Goal: Book appointment/travel/reservation

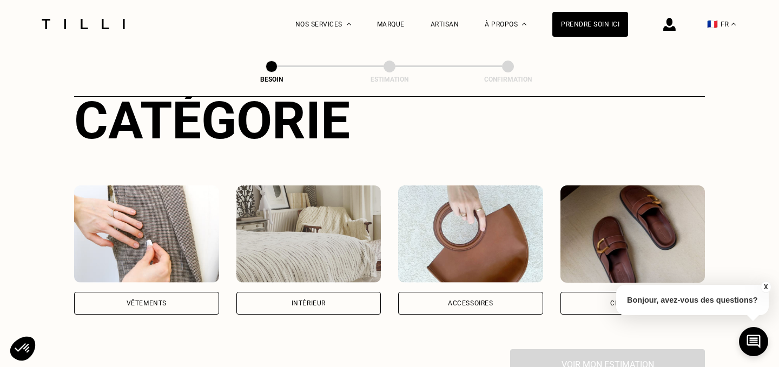
scroll to position [149, 0]
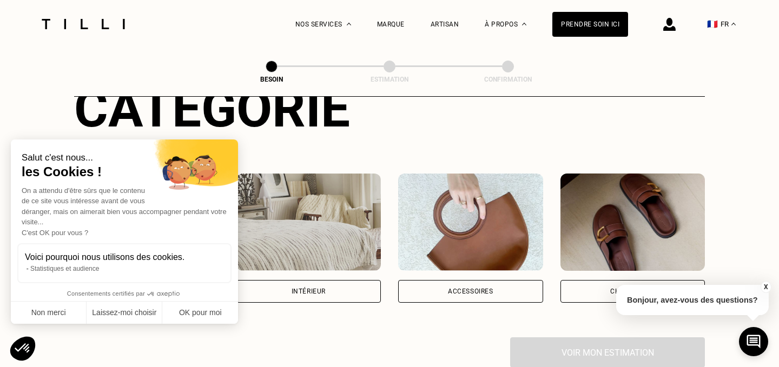
click at [323, 222] on img at bounding box center [308, 222] width 145 height 97
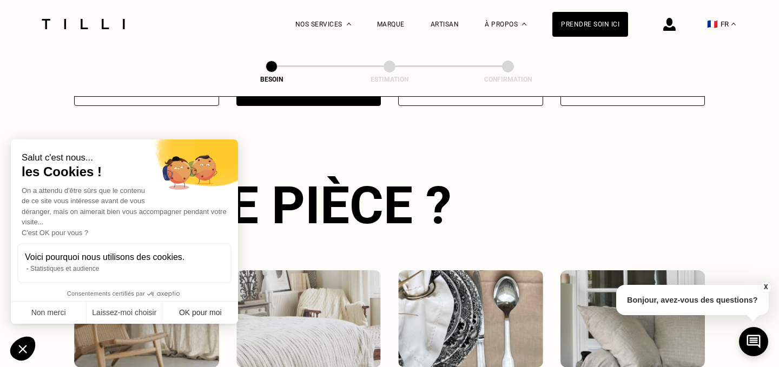
scroll to position [352, 0]
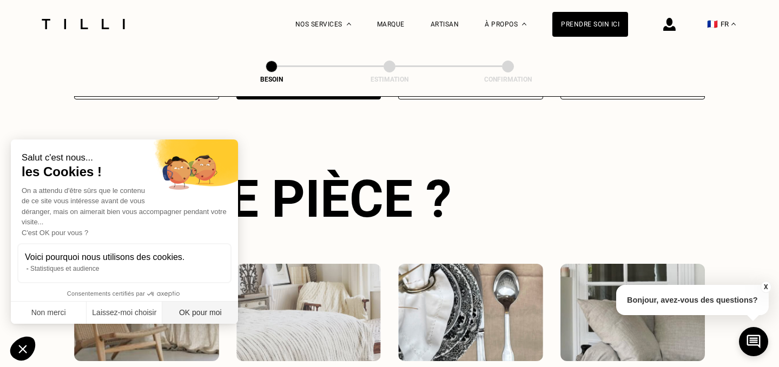
click at [205, 311] on button "OK pour moi" at bounding box center [200, 313] width 76 height 23
checkbox input "true"
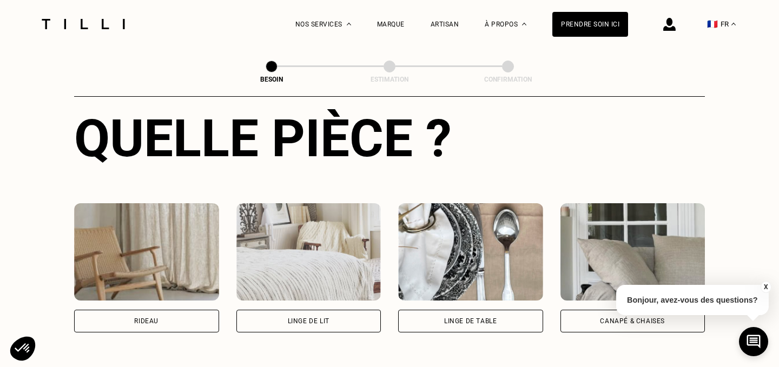
scroll to position [451, 0]
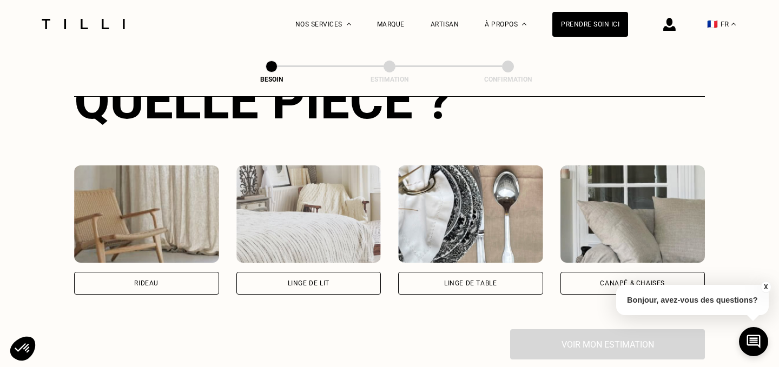
click at [169, 209] on img at bounding box center [146, 214] width 145 height 97
select select "FR"
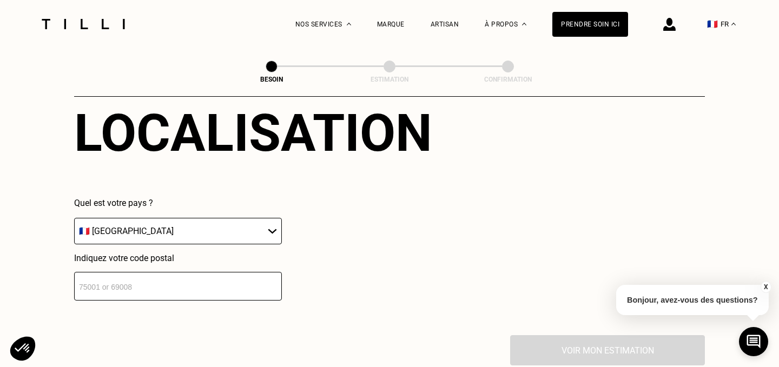
scroll to position [723, 0]
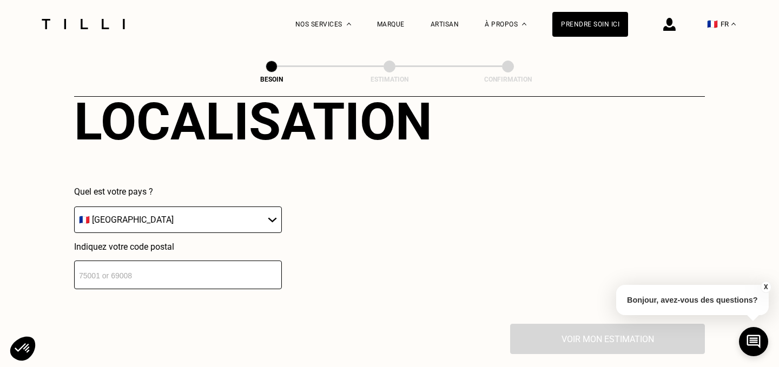
click at [186, 261] on input "number" at bounding box center [178, 275] width 208 height 29
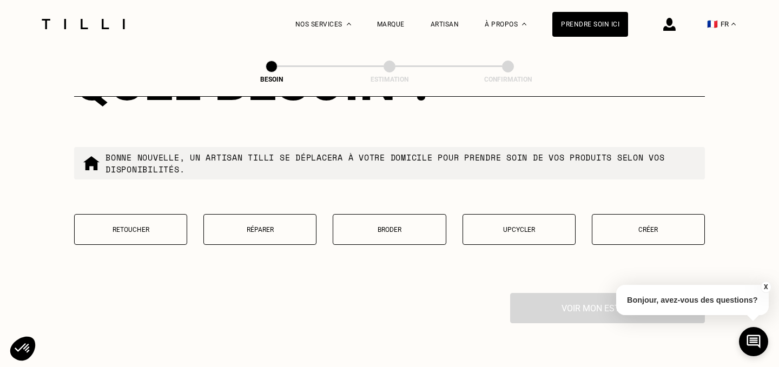
scroll to position [1049, 0]
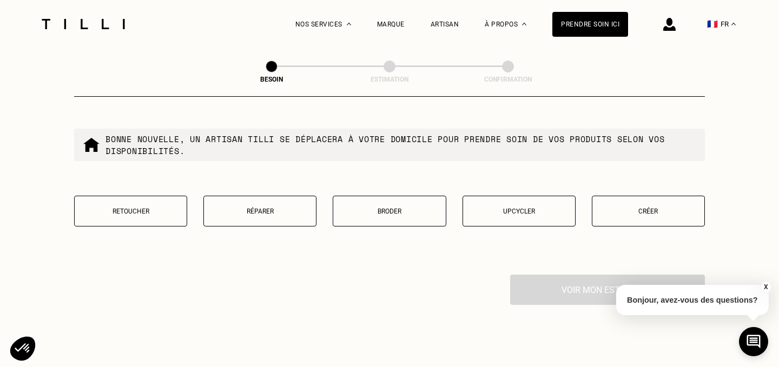
type input "93400"
click at [136, 204] on button "Retoucher" at bounding box center [130, 211] width 113 height 31
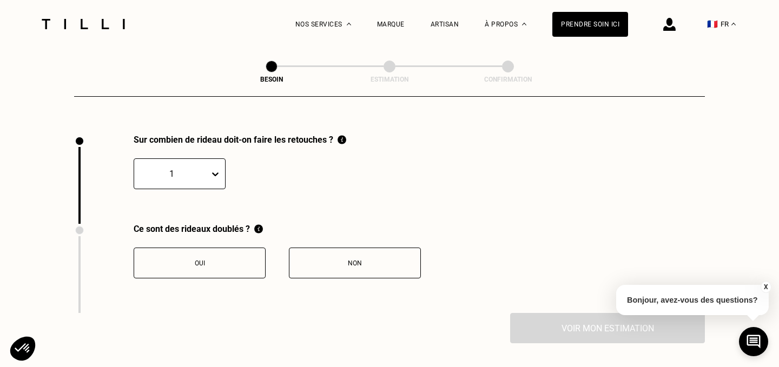
scroll to position [1190, 0]
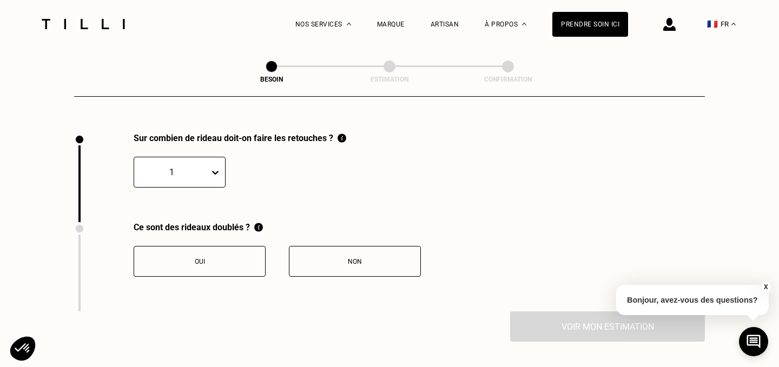
click at [338, 258] on div "Non" at bounding box center [355, 262] width 120 height 8
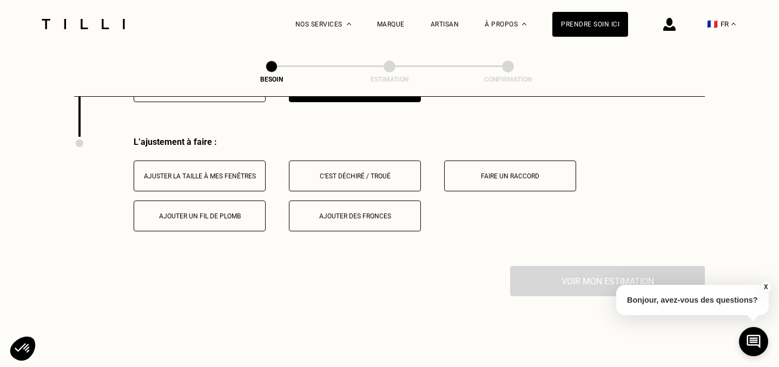
scroll to position [1369, 0]
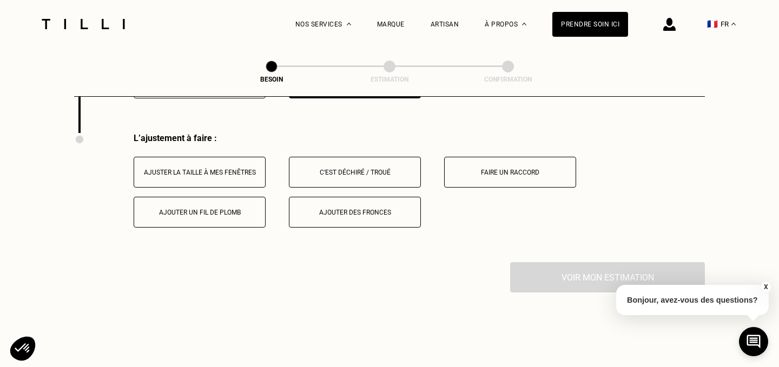
click at [205, 169] on div "Ajuster la taille à mes fenêtres" at bounding box center [200, 173] width 120 height 8
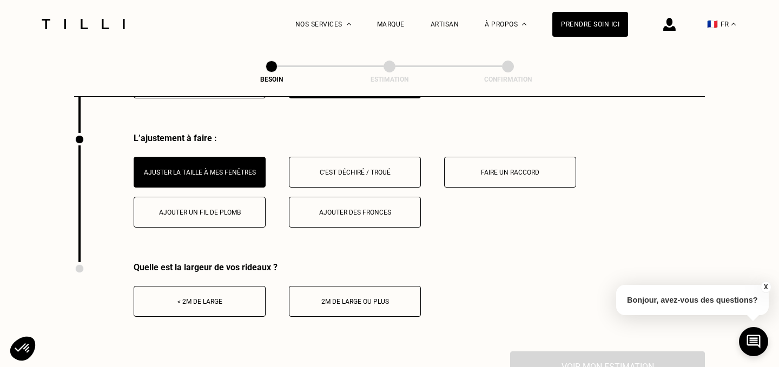
click at [204, 294] on button "< 2m de large" at bounding box center [200, 301] width 132 height 31
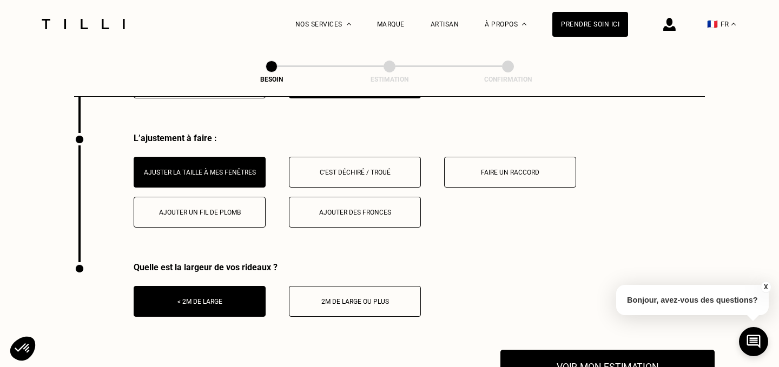
click at [561, 360] on button "Voir mon estimation" at bounding box center [608, 367] width 214 height 34
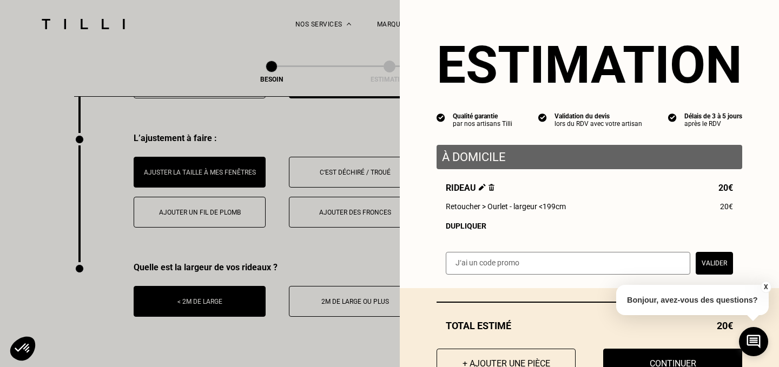
click at [768, 288] on button "X" at bounding box center [765, 287] width 11 height 12
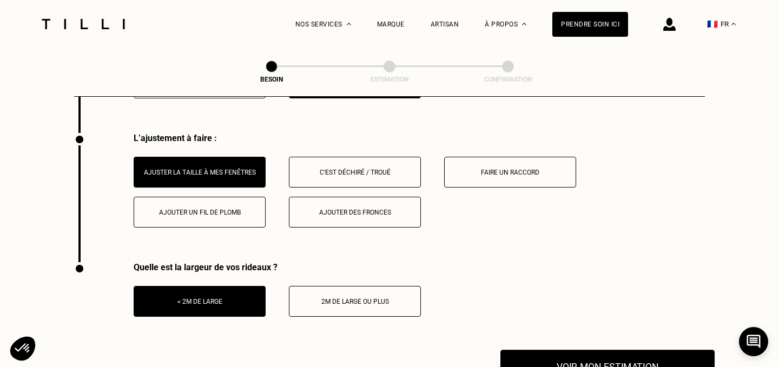
click at [629, 352] on button "Voir mon estimation" at bounding box center [608, 367] width 214 height 34
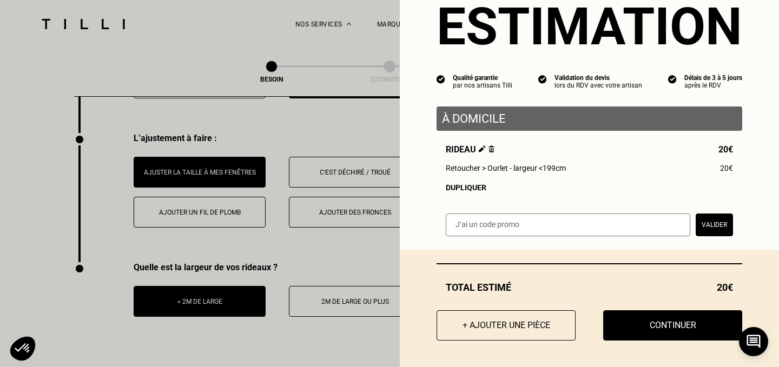
scroll to position [40, 0]
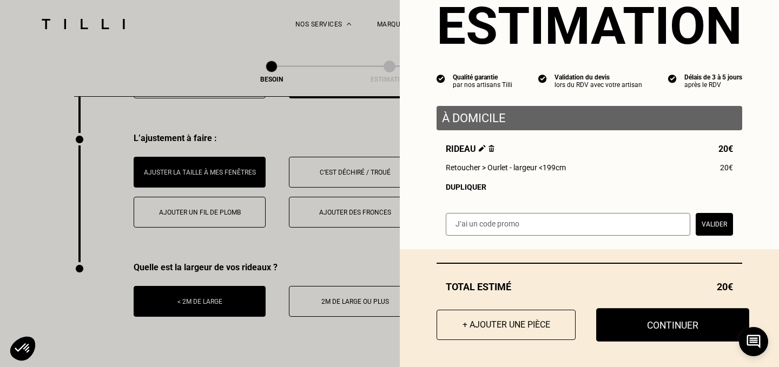
click at [668, 325] on button "Continuer" at bounding box center [672, 325] width 153 height 34
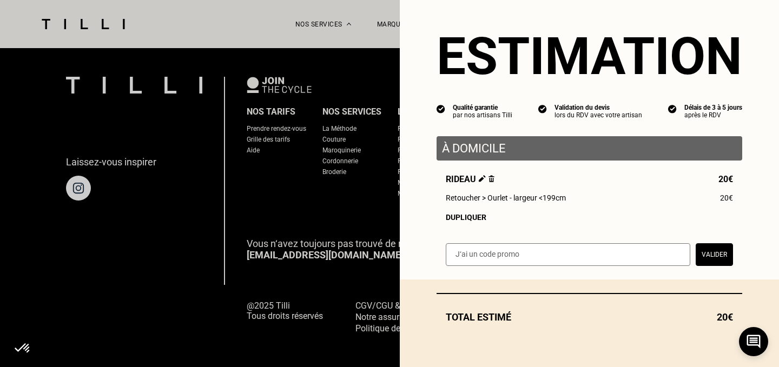
scroll to position [9, 0]
select select "FR"
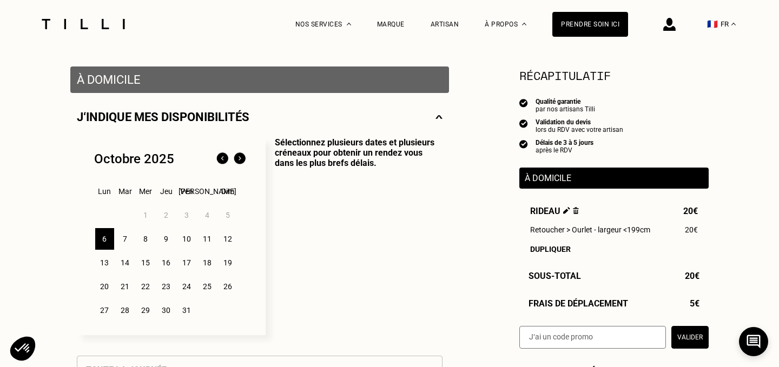
scroll to position [206, 0]
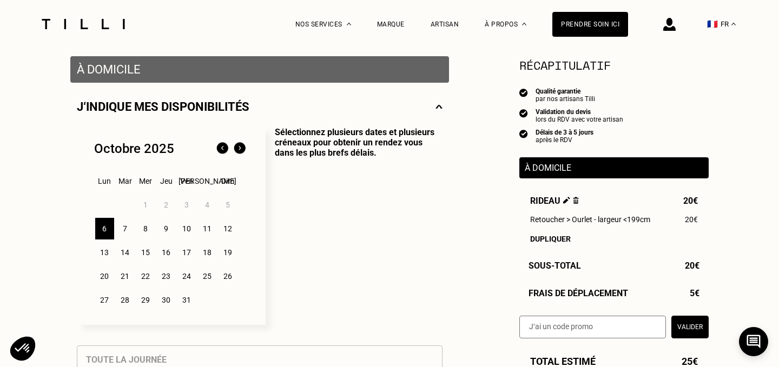
click at [168, 230] on div "9" at bounding box center [166, 229] width 19 height 22
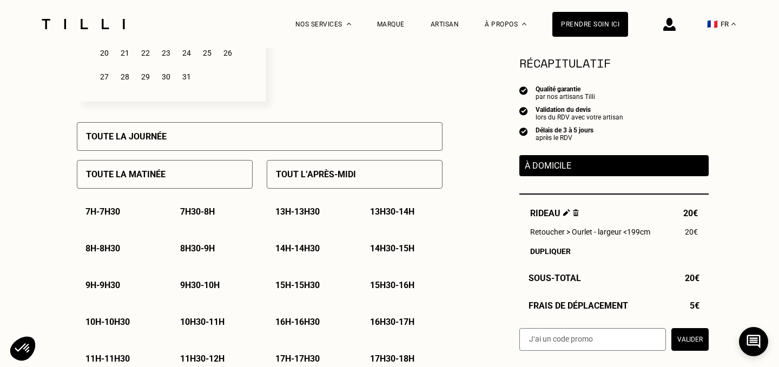
scroll to position [430, 0]
click at [191, 173] on div "Toute la matinée" at bounding box center [165, 174] width 176 height 29
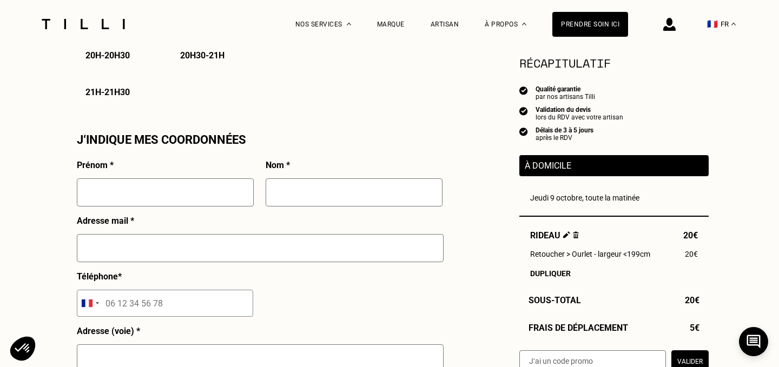
scroll to position [929, 0]
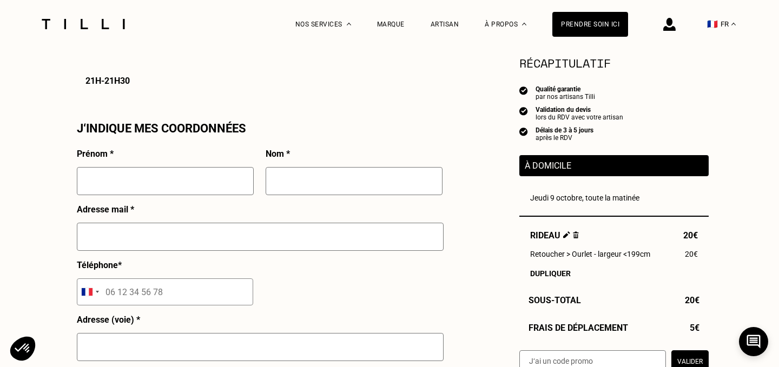
click at [206, 177] on input "text" at bounding box center [165, 181] width 177 height 28
type input "[PERSON_NAME]"
type input "Belat"
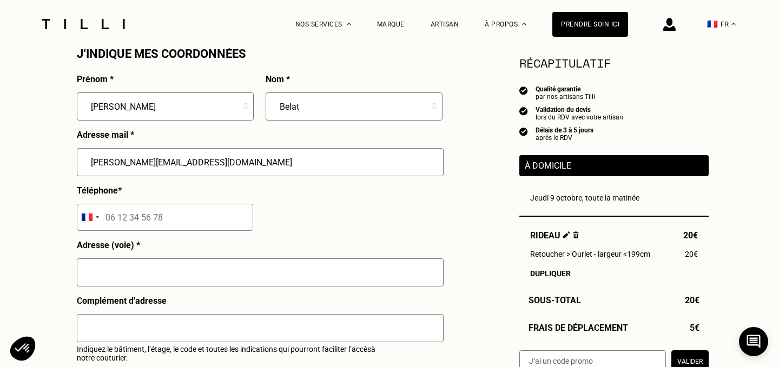
scroll to position [1011, 0]
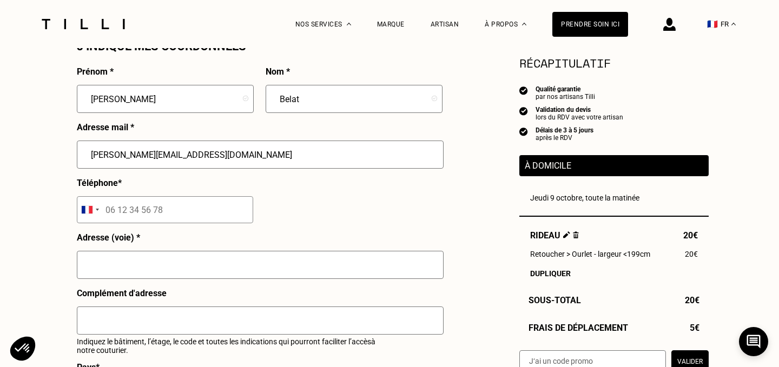
type input "[PERSON_NAME][EMAIL_ADDRESS][DOMAIN_NAME]"
click at [109, 210] on input "tel" at bounding box center [165, 209] width 176 height 27
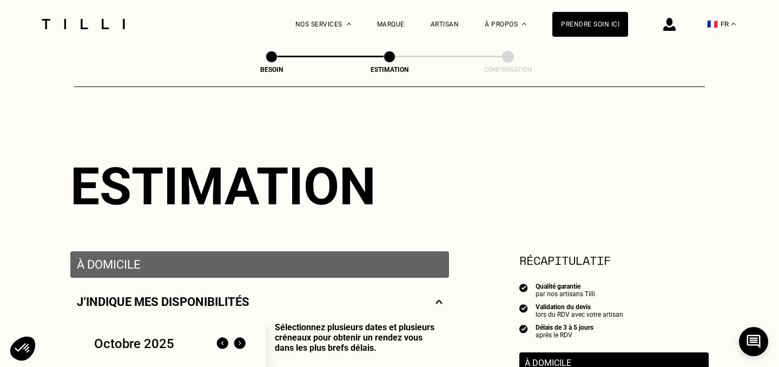
scroll to position [8, 0]
